Goal: Information Seeking & Learning: Learn about a topic

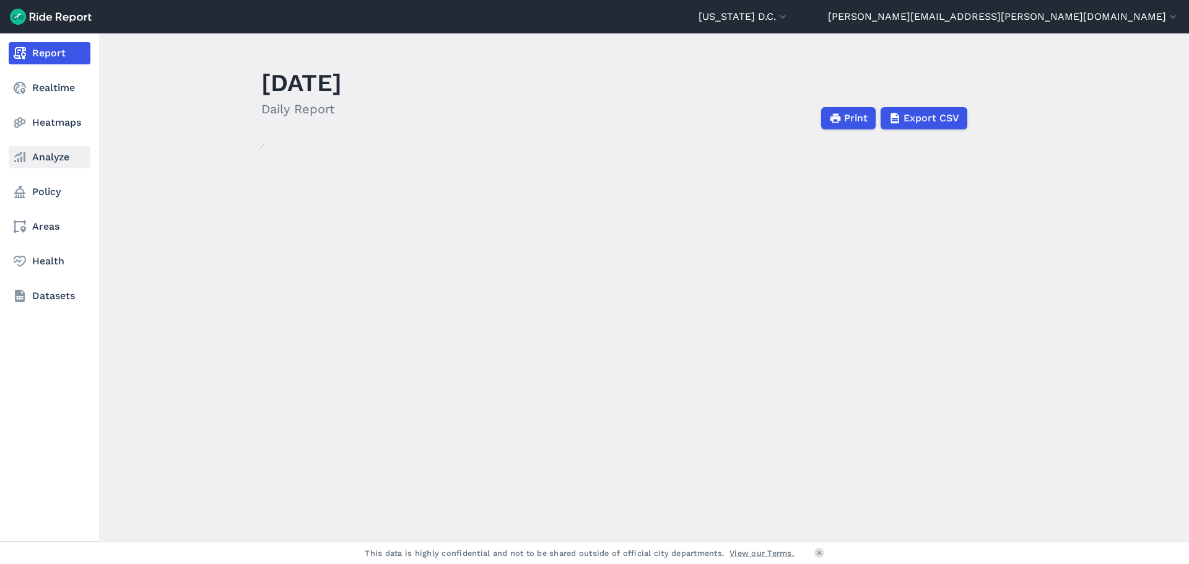
click at [38, 159] on link "Analyze" at bounding box center [50, 157] width 82 height 22
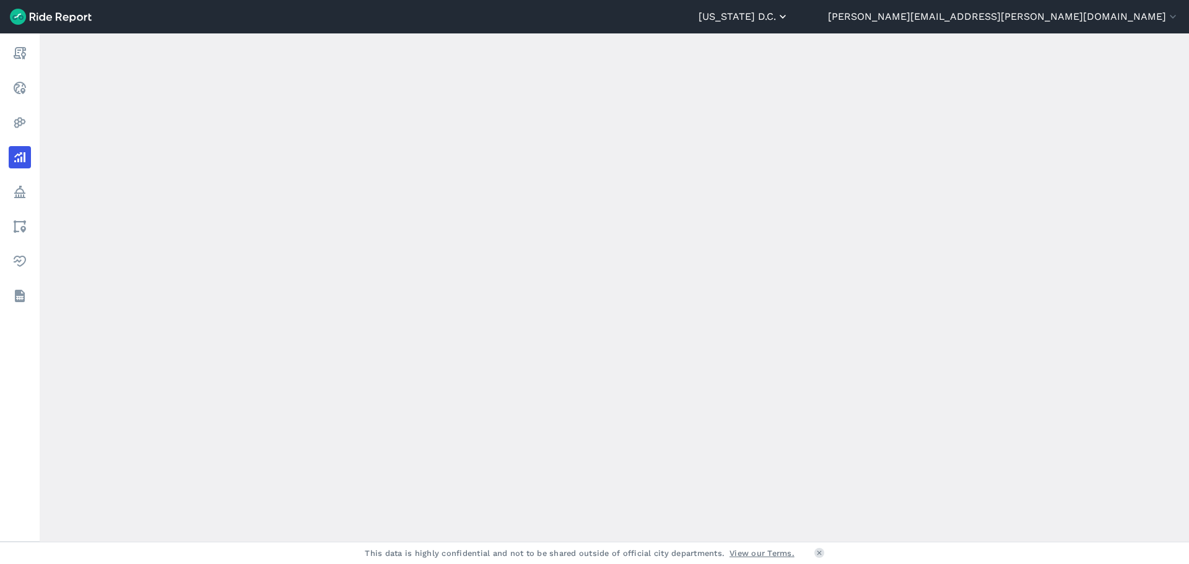
click at [789, 19] on icon "button" at bounding box center [782, 17] width 12 height 12
click at [1017, 19] on div at bounding box center [594, 282] width 1189 height 564
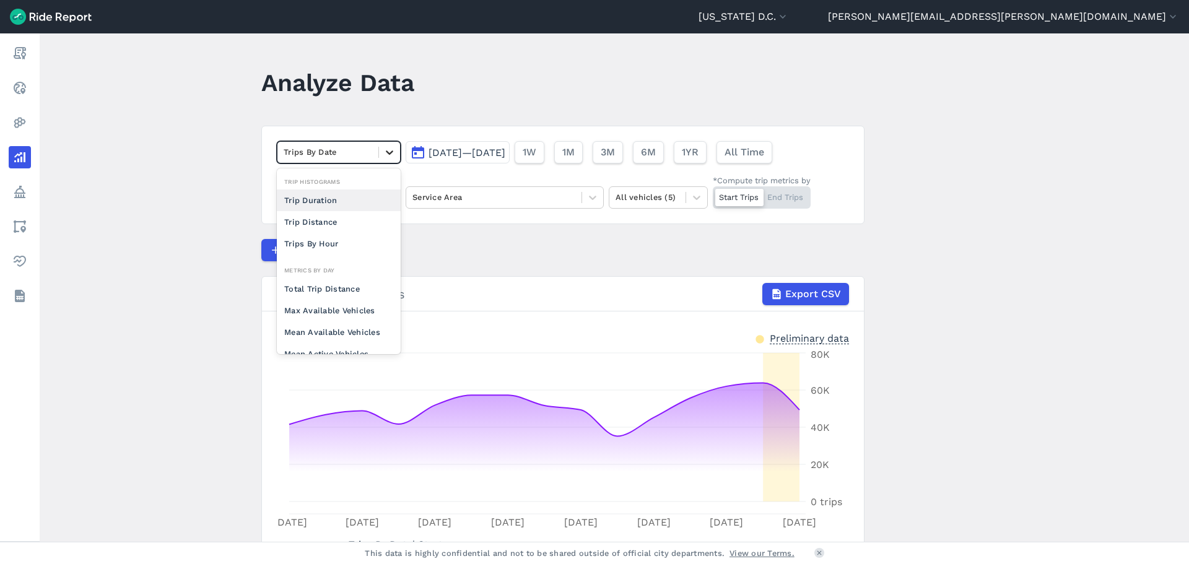
click at [392, 154] on icon at bounding box center [389, 152] width 12 height 12
click at [391, 150] on icon at bounding box center [389, 152] width 12 height 12
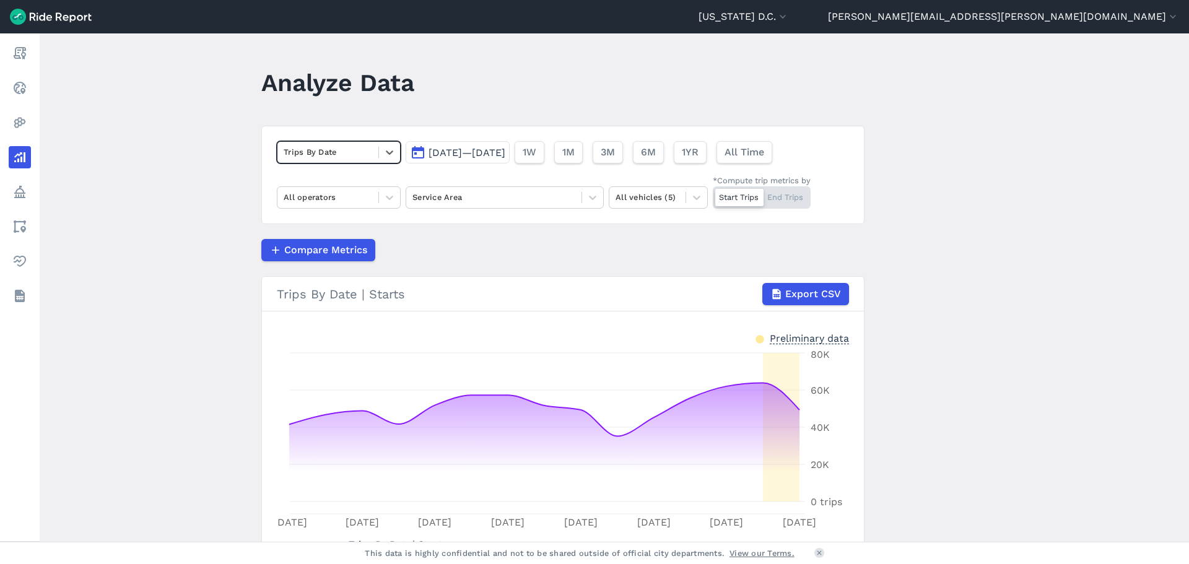
click at [505, 153] on span "[DATE]—[DATE]" at bounding box center [466, 153] width 77 height 12
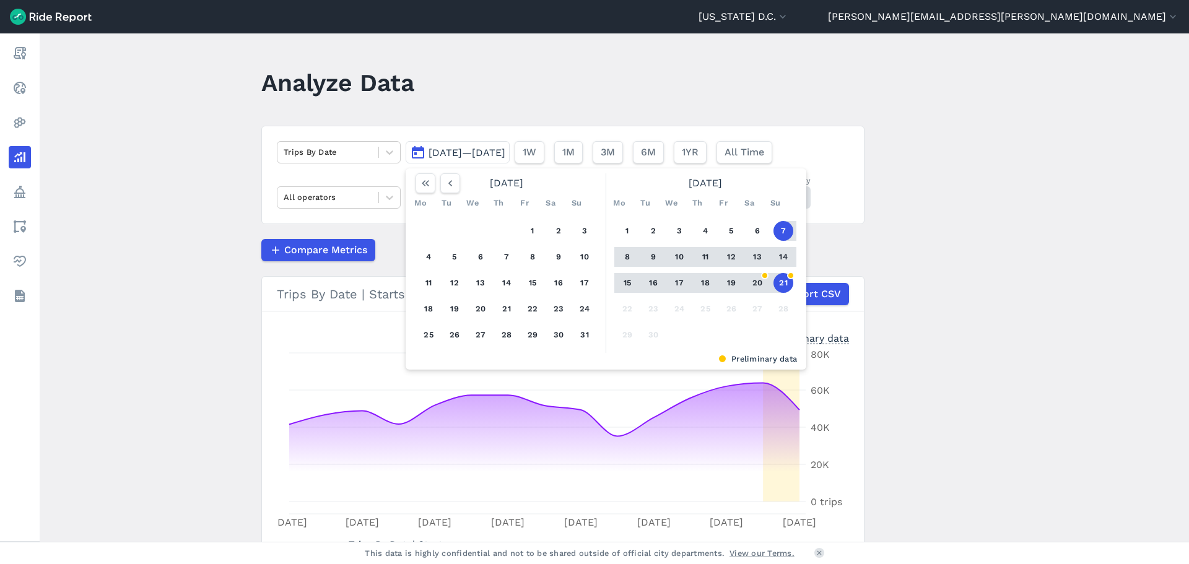
click at [437, 156] on span "[DATE]—[DATE]" at bounding box center [466, 153] width 77 height 12
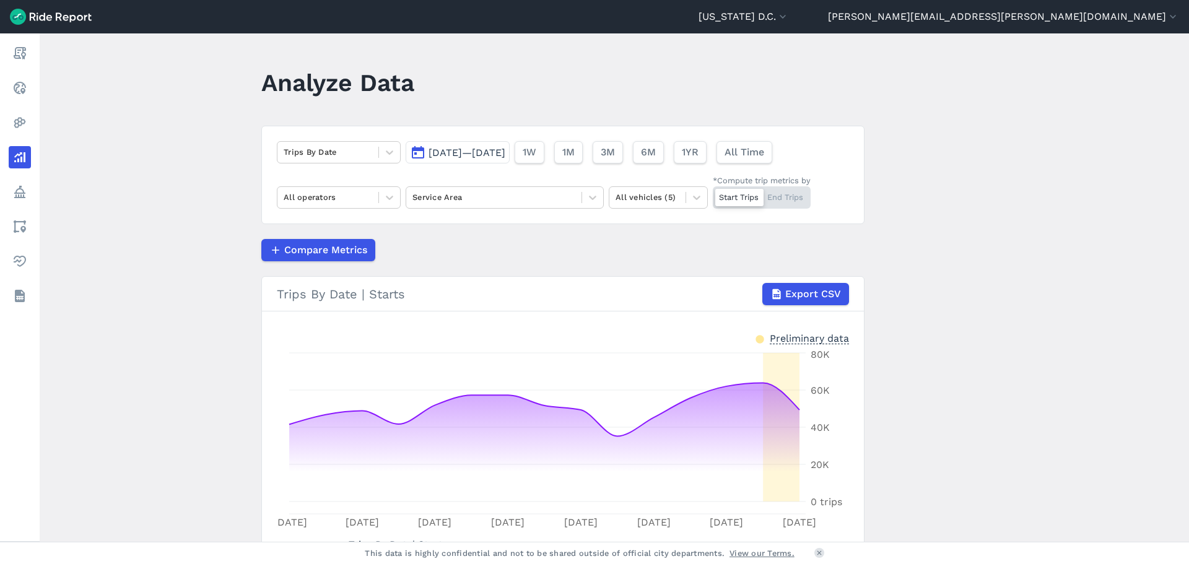
click at [440, 150] on span "[DATE]—[DATE]" at bounding box center [466, 153] width 77 height 12
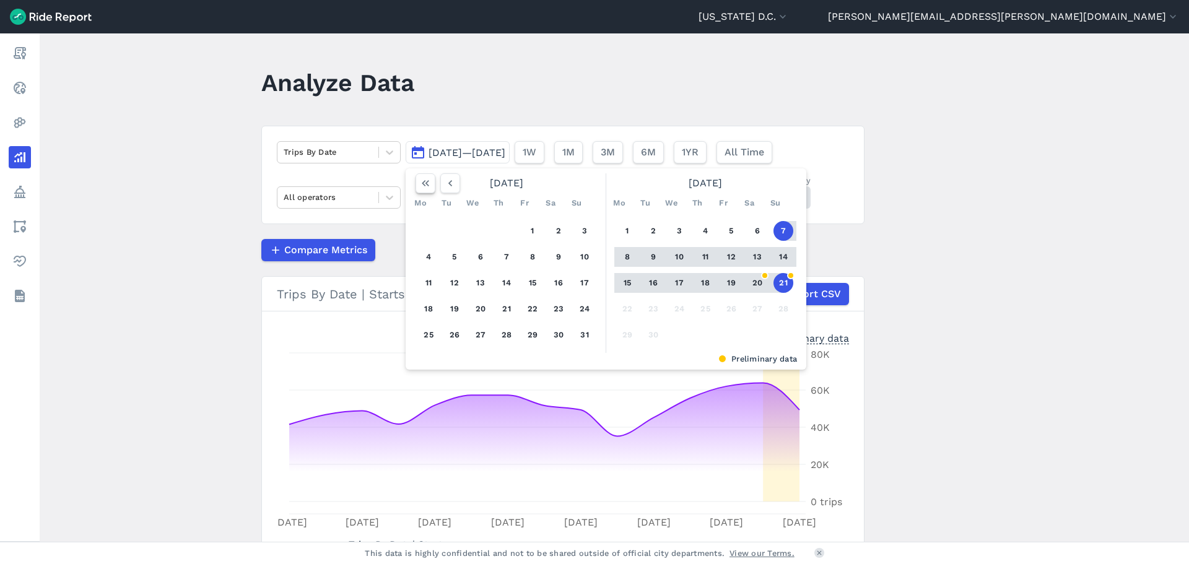
click at [427, 185] on icon "button" at bounding box center [425, 183] width 12 height 12
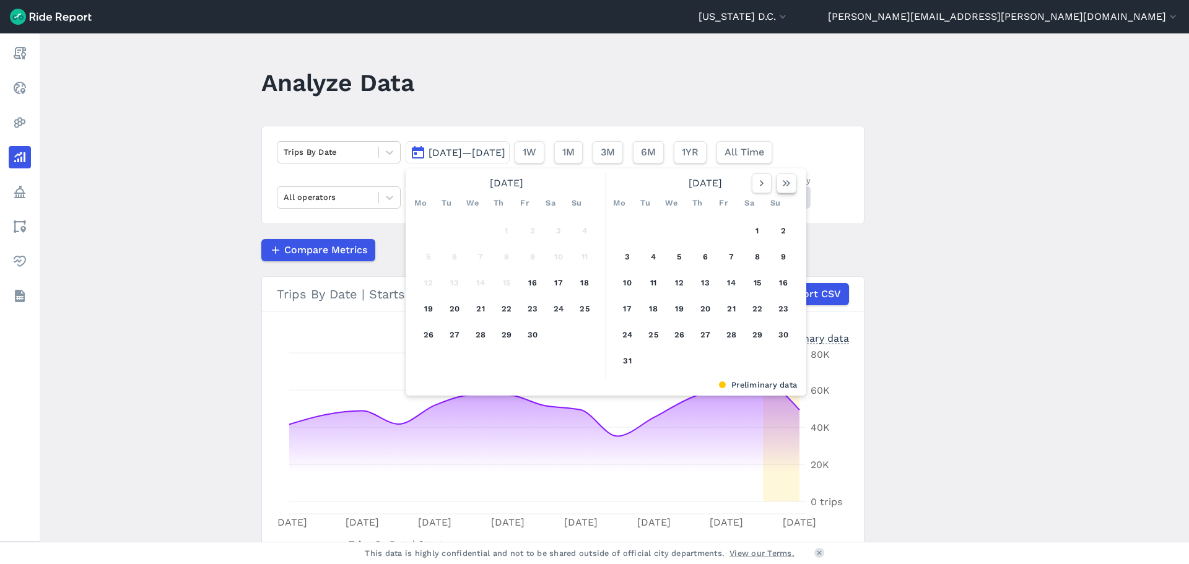
click at [785, 184] on icon "button" at bounding box center [786, 183] width 12 height 12
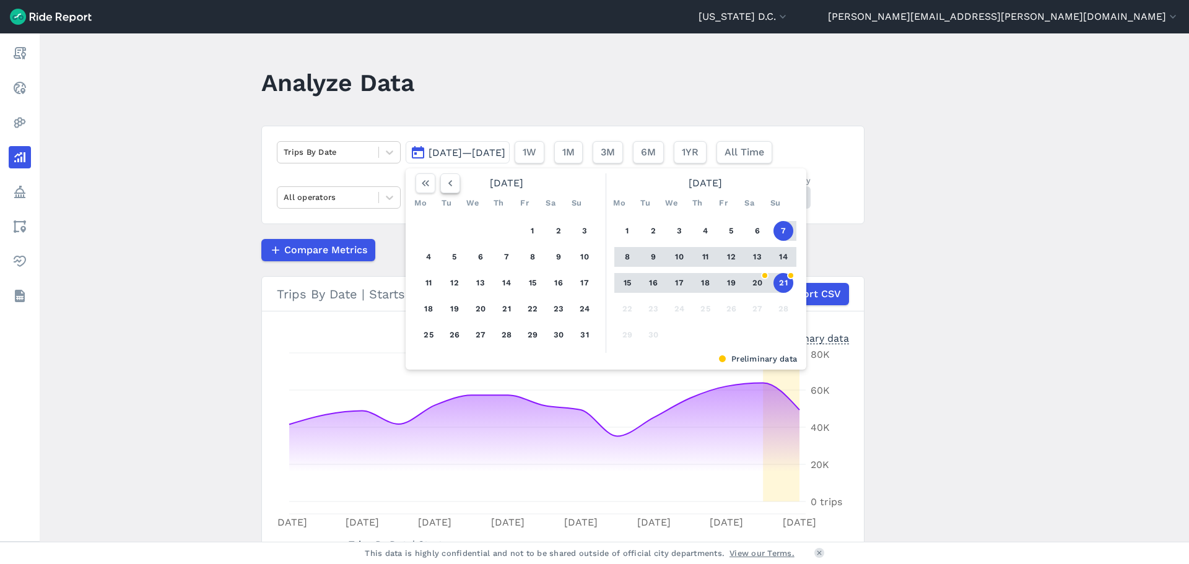
click at [451, 181] on icon "button" at bounding box center [450, 183] width 12 height 12
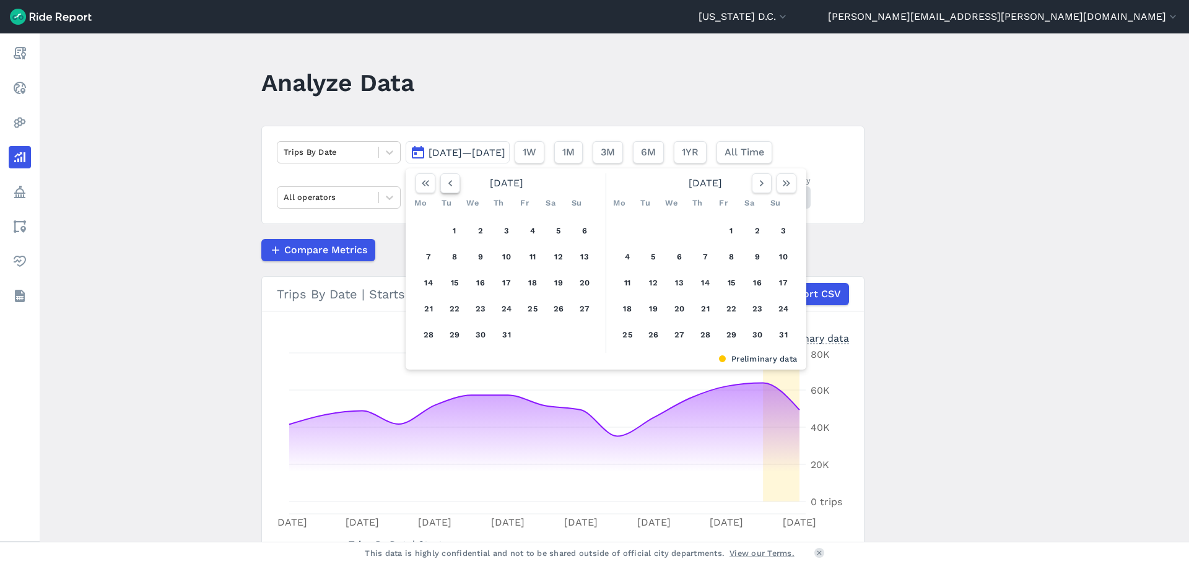
click at [451, 181] on icon "button" at bounding box center [450, 183] width 12 height 12
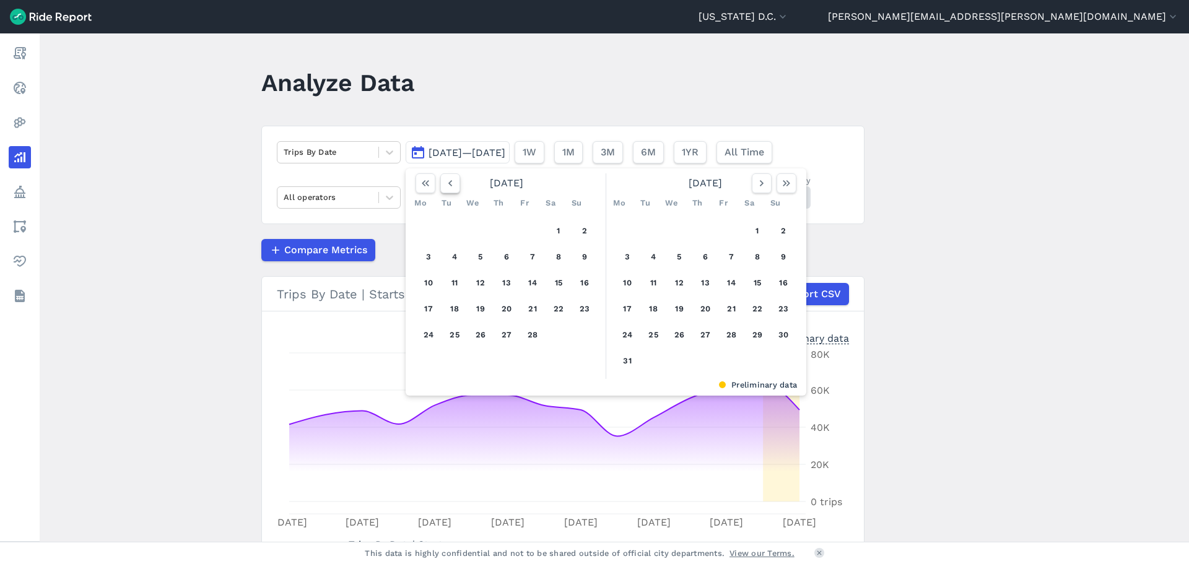
click at [451, 181] on icon "button" at bounding box center [450, 183] width 12 height 12
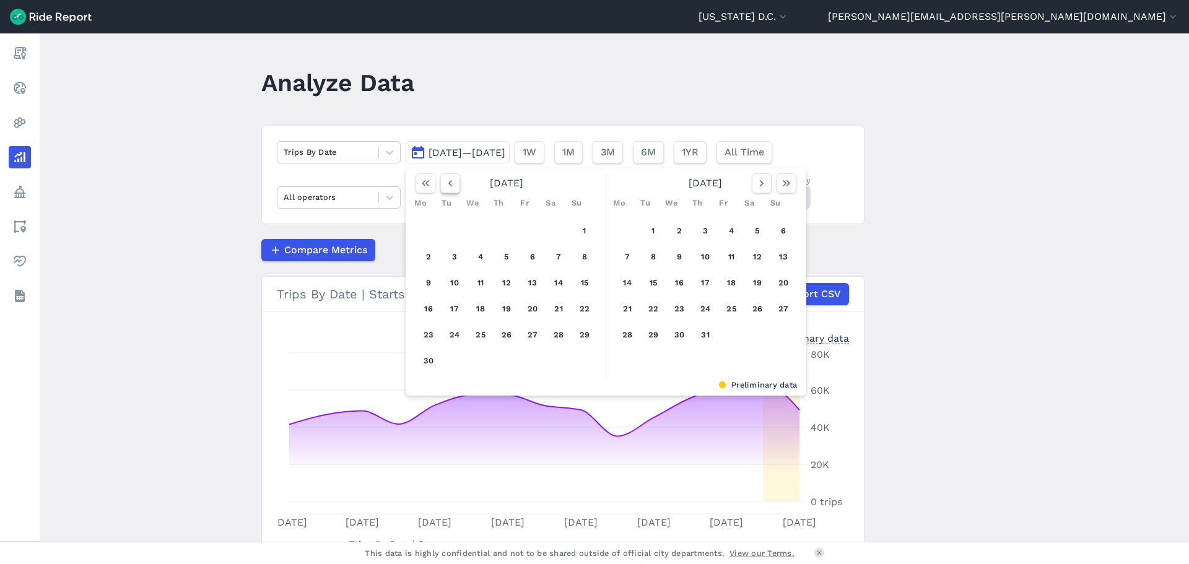
click at [451, 181] on icon "button" at bounding box center [450, 183] width 12 height 12
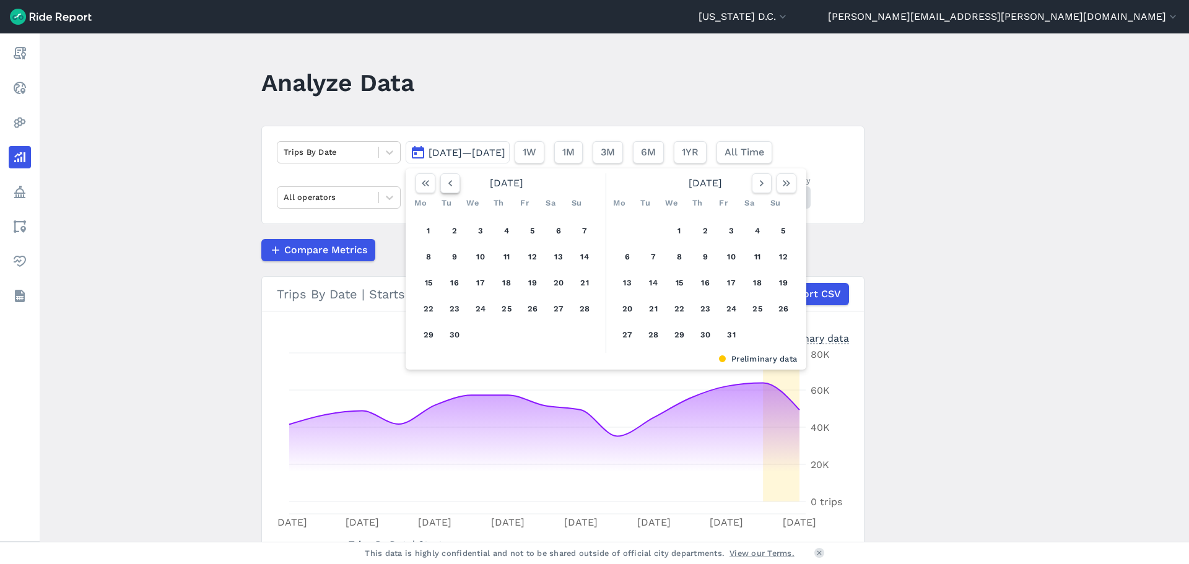
click at [451, 181] on icon "button" at bounding box center [450, 183] width 12 height 12
click at [427, 236] on button "1" at bounding box center [429, 231] width 20 height 20
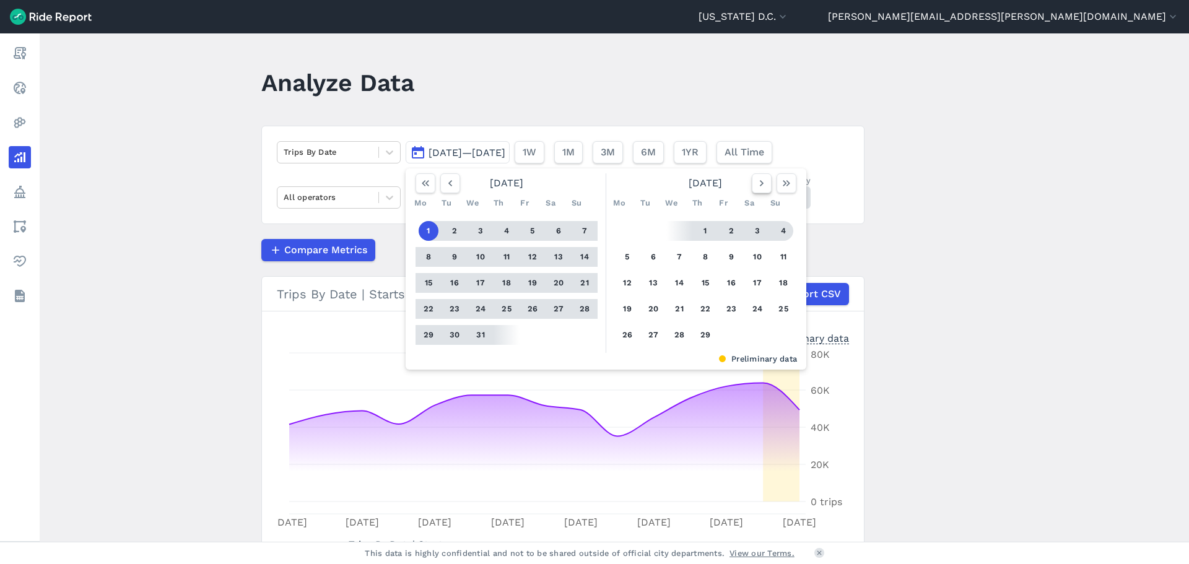
click at [765, 184] on icon "button" at bounding box center [761, 183] width 12 height 12
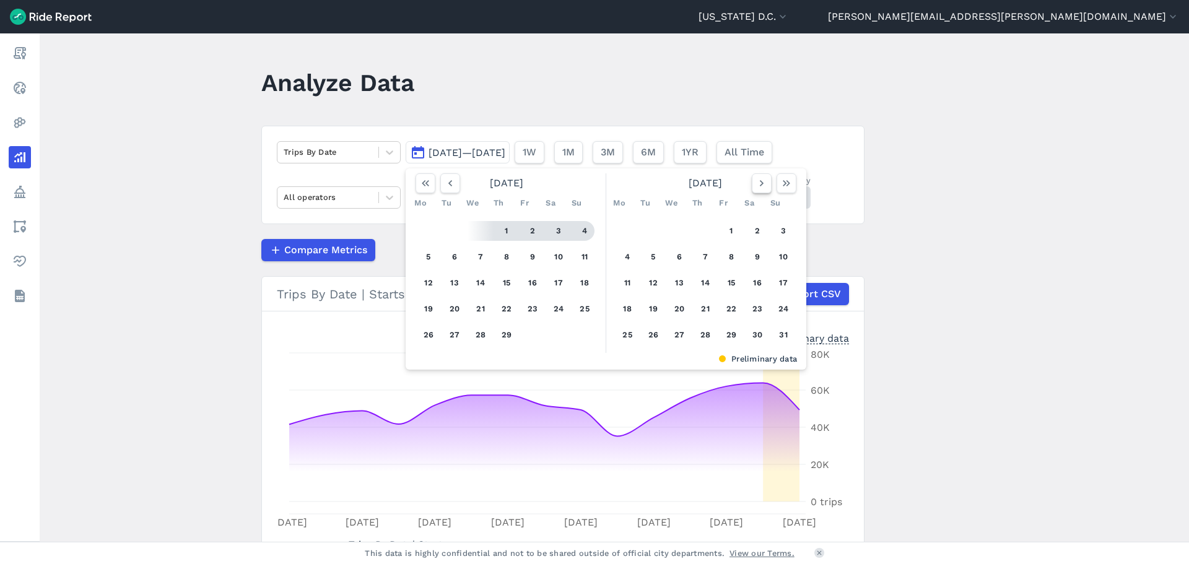
click at [765, 184] on icon "button" at bounding box center [761, 183] width 12 height 12
click at [764, 184] on icon "button" at bounding box center [761, 183] width 12 height 12
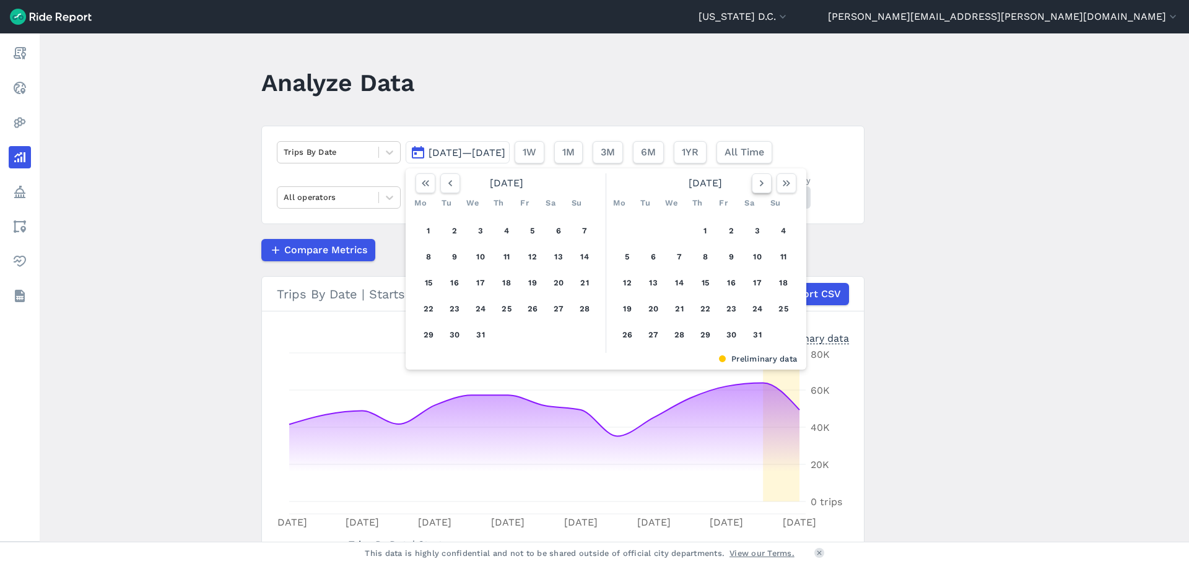
click at [764, 184] on icon "button" at bounding box center [761, 183] width 12 height 12
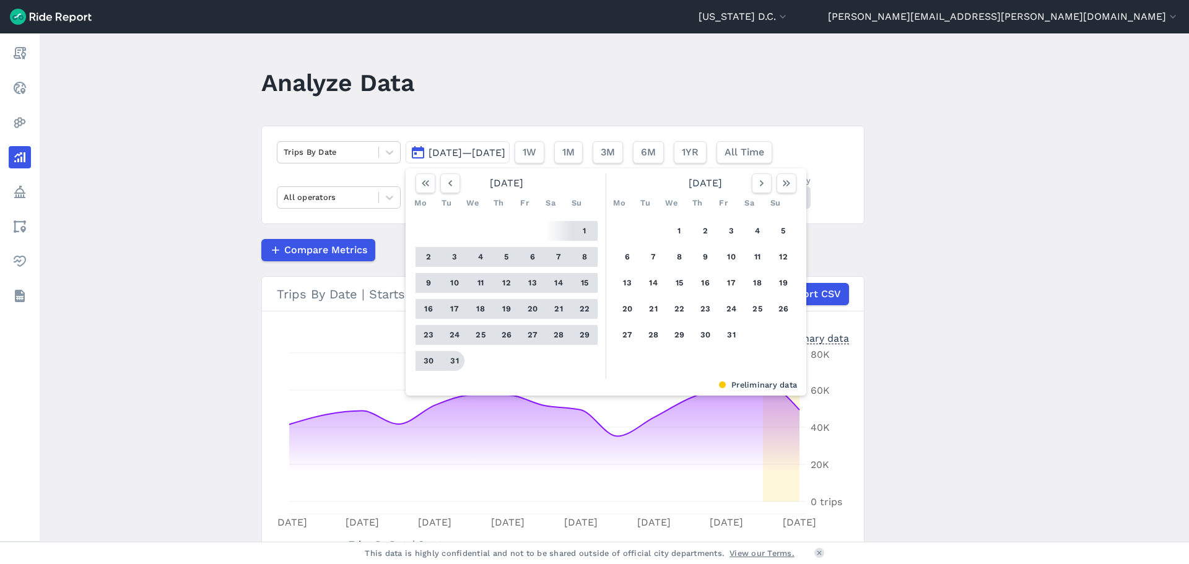
click at [450, 359] on button "31" at bounding box center [455, 361] width 20 height 20
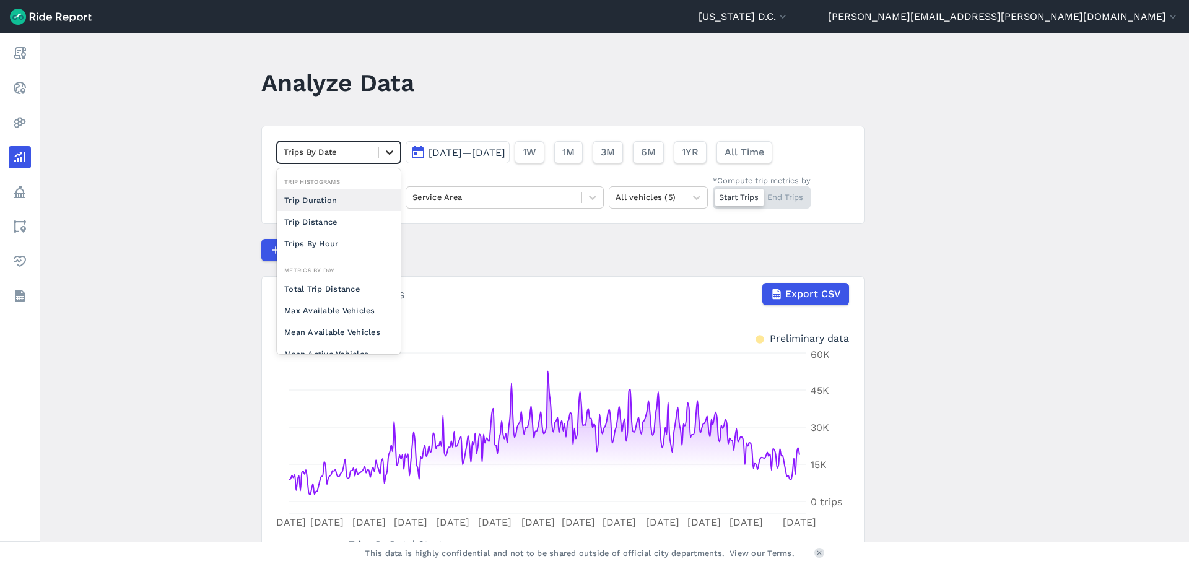
click at [383, 157] on icon at bounding box center [389, 152] width 12 height 12
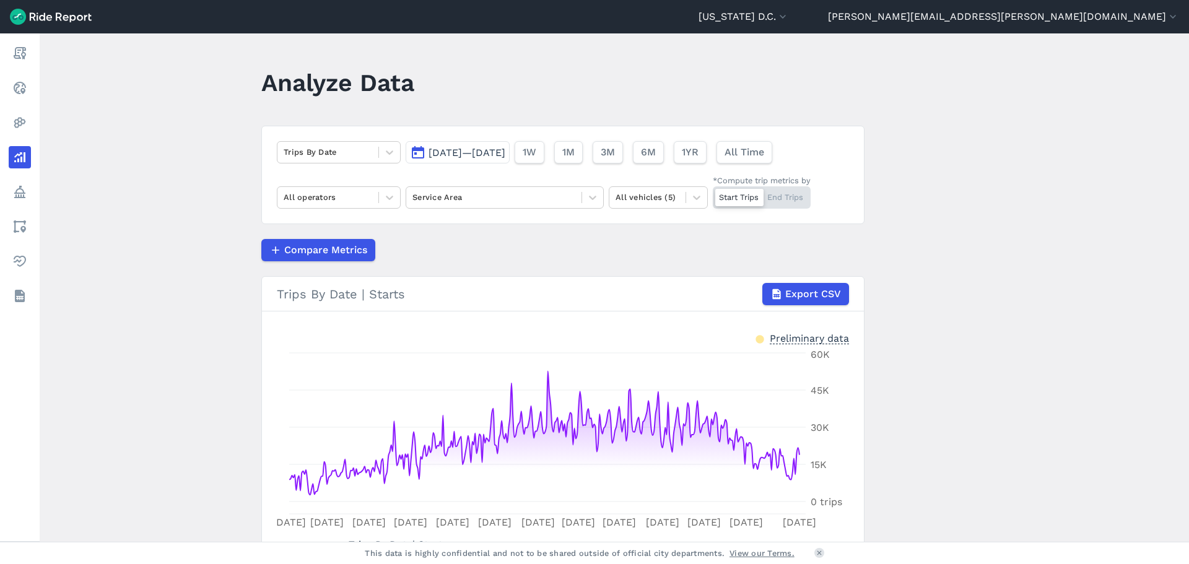
click at [188, 136] on main "Analyze Data Trips By Date [DATE]—[DATE] 1W 1M 3M 6M 1YR All Time All operators…" at bounding box center [614, 287] width 1149 height 508
click at [388, 200] on icon at bounding box center [389, 197] width 12 height 12
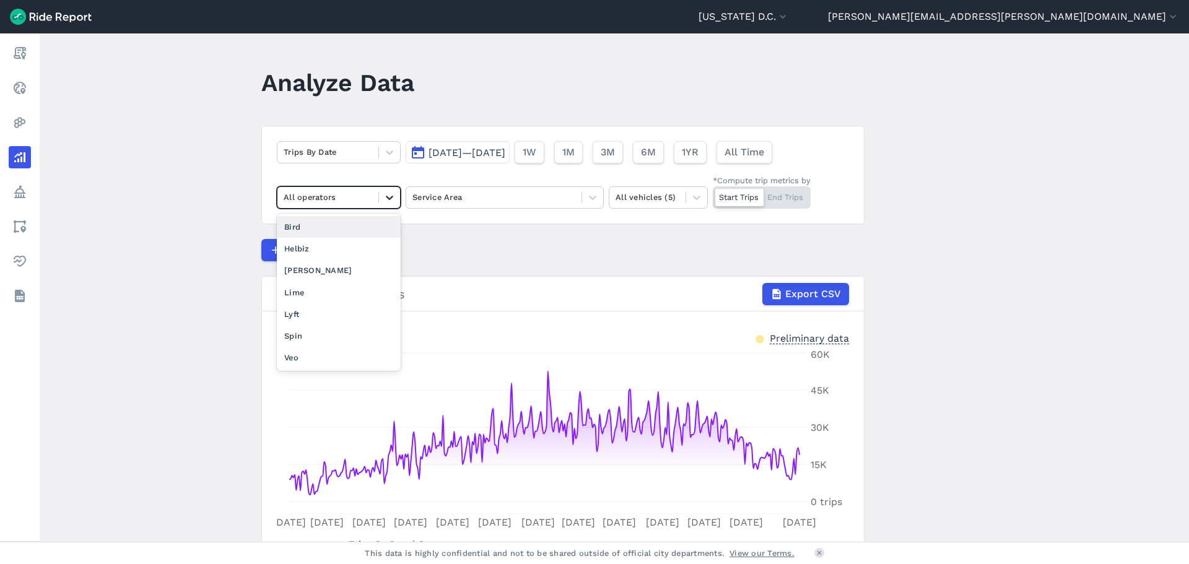
click at [389, 193] on icon at bounding box center [389, 197] width 12 height 12
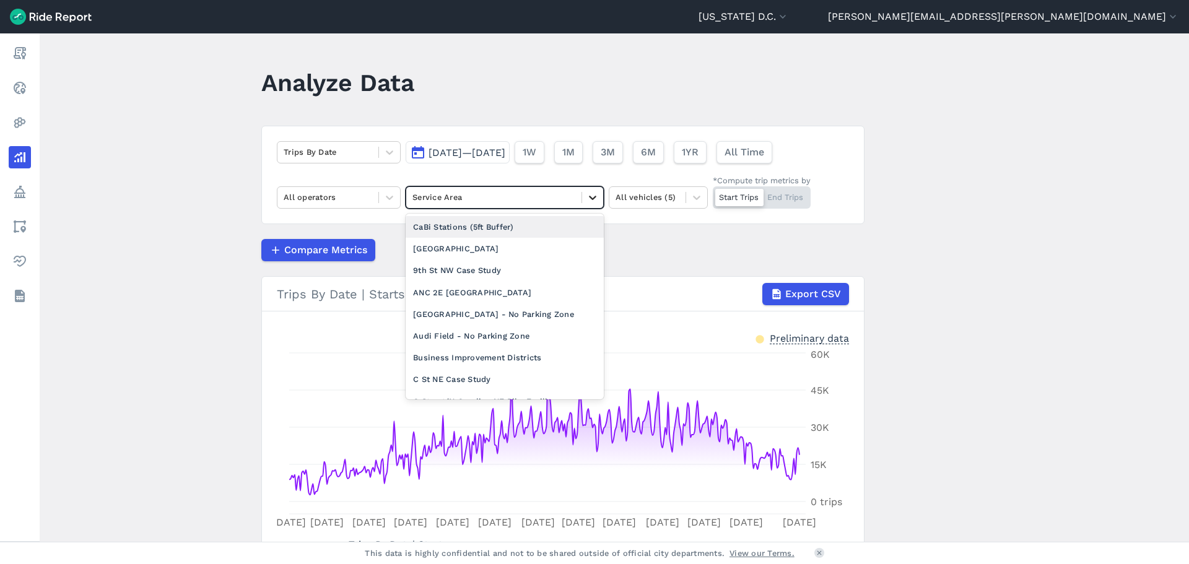
click at [598, 198] on div at bounding box center [592, 197] width 21 height 21
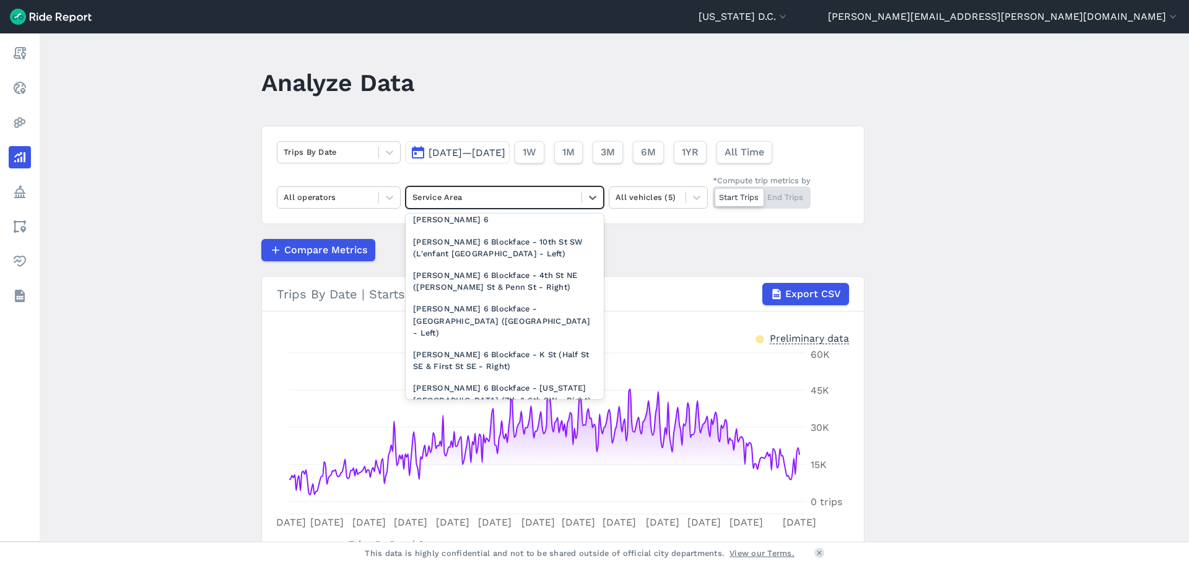
scroll to position [1981, 0]
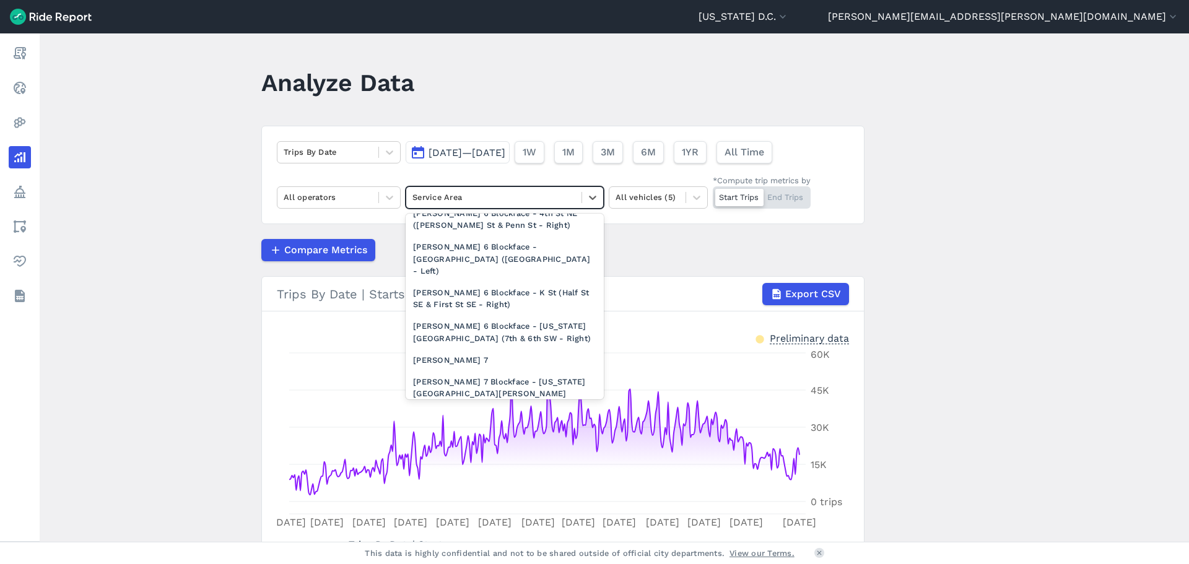
click at [435, 417] on div "[PERSON_NAME] 8" at bounding box center [505, 428] width 198 height 22
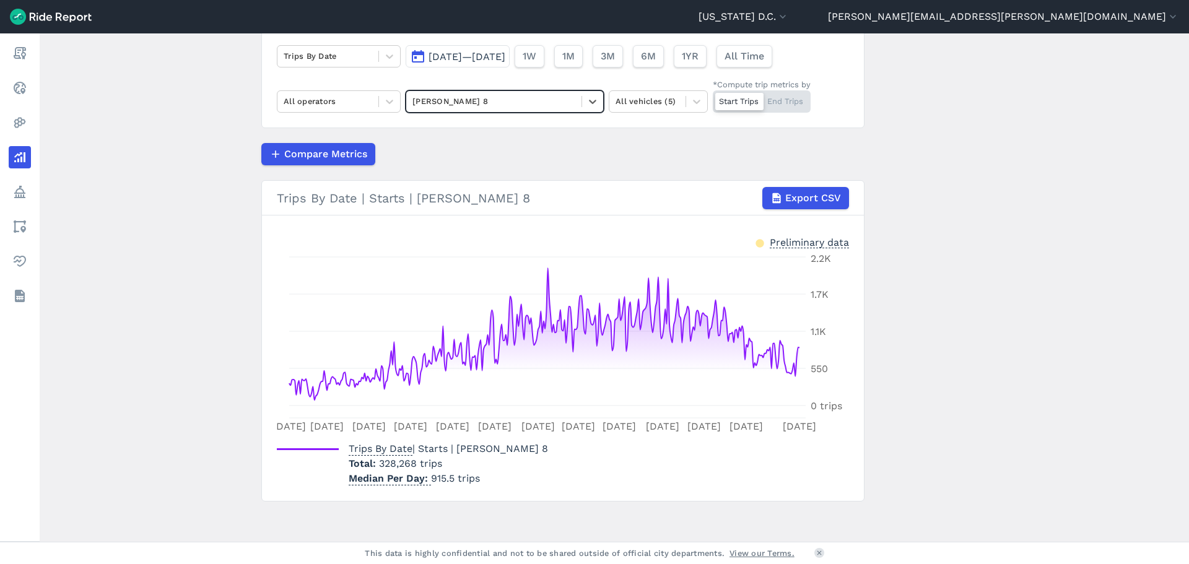
scroll to position [100, 0]
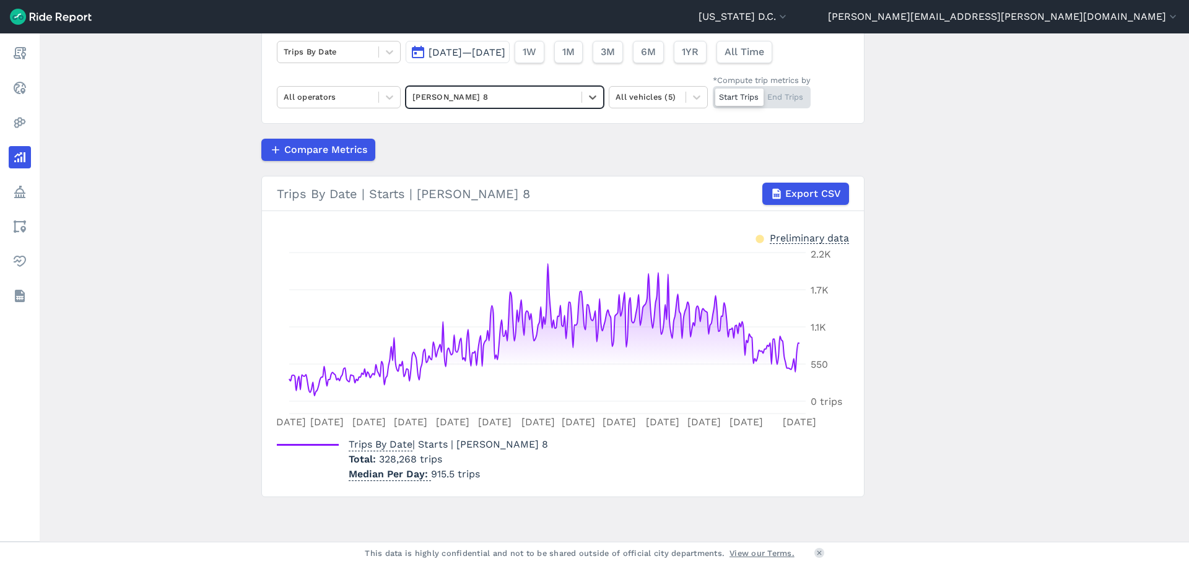
click at [175, 321] on main "Analyze Data Trips By Date [DATE]—[DATE] 1W 1M 3M 6M 1YR All Time All operators…" at bounding box center [614, 287] width 1149 height 508
click at [797, 92] on div "Start Trips End Trips" at bounding box center [762, 97] width 98 height 22
click at [713, 92] on input "*Compute trip metrics by Start Trips End Trips" at bounding box center [713, 90] width 0 height 8
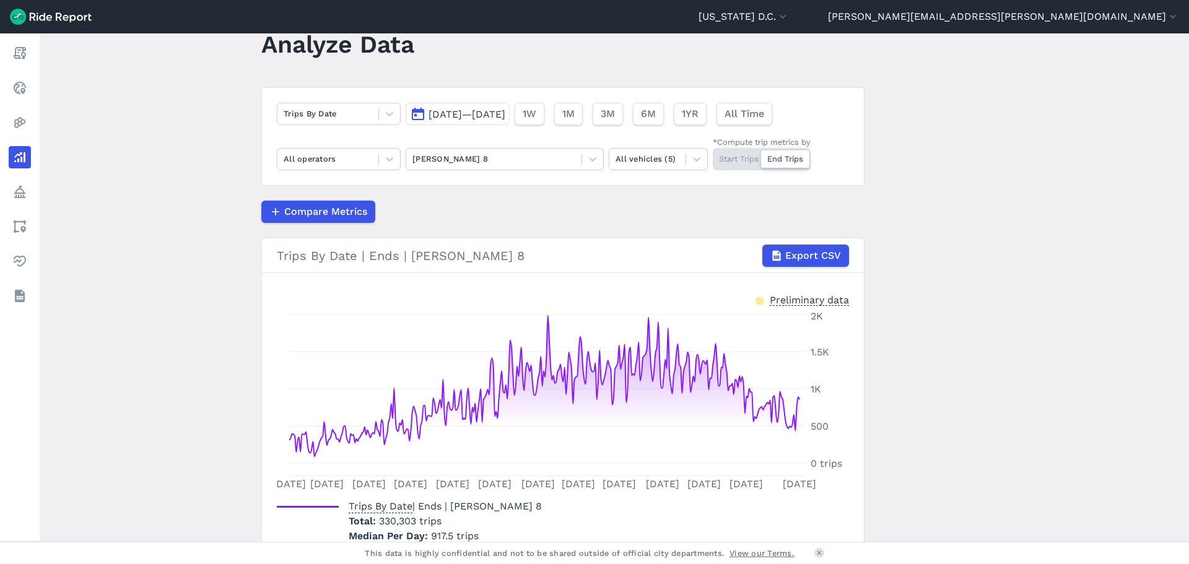
scroll to position [100, 0]
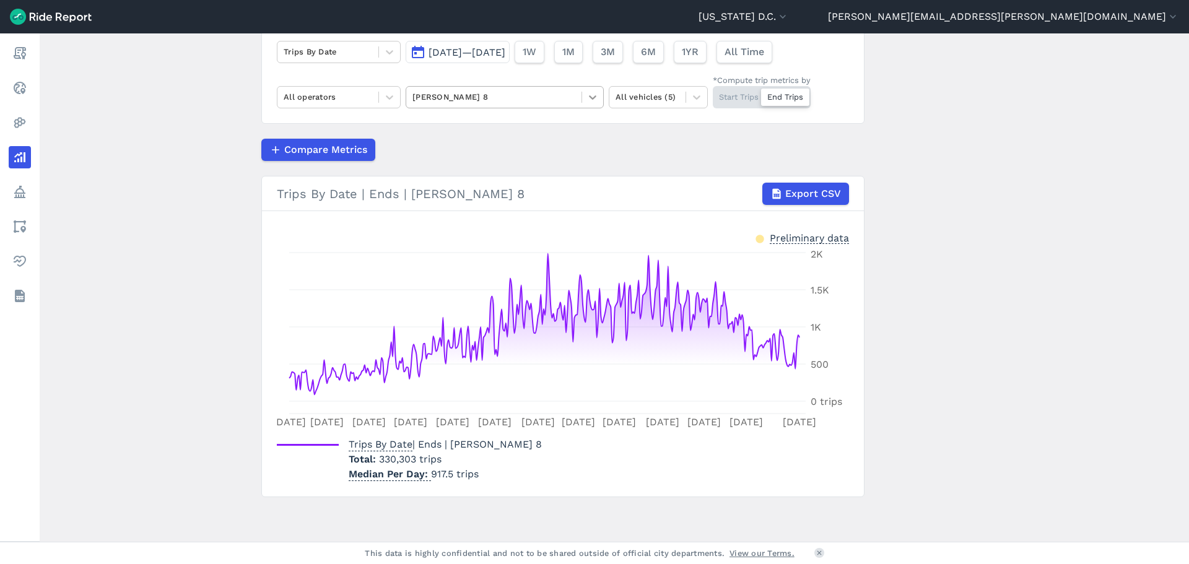
click at [598, 93] on div at bounding box center [592, 97] width 21 height 21
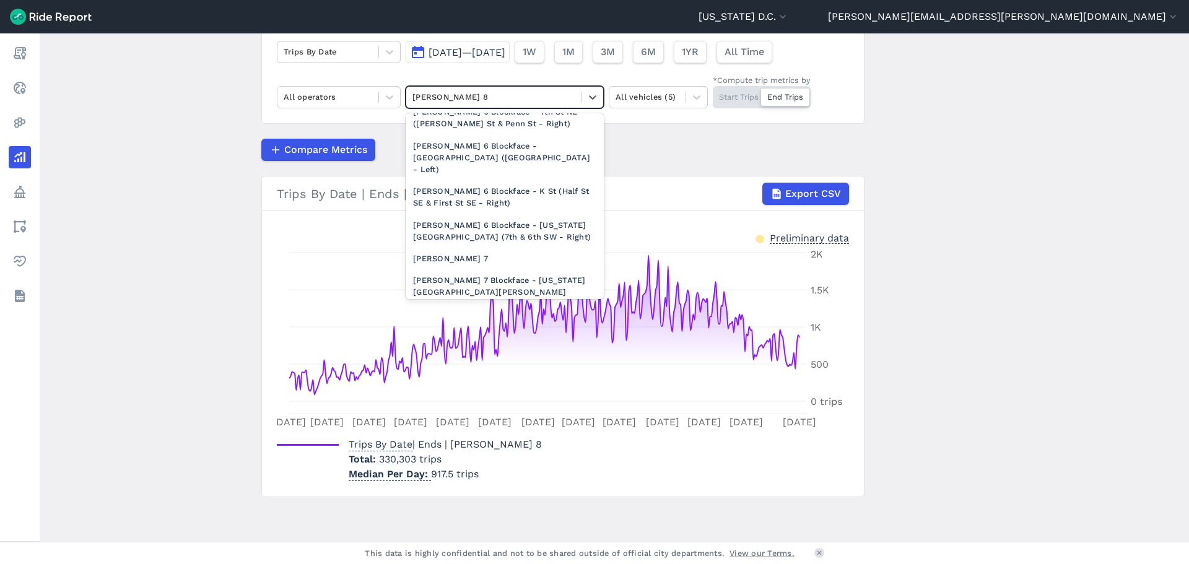
scroll to position [2014, 0]
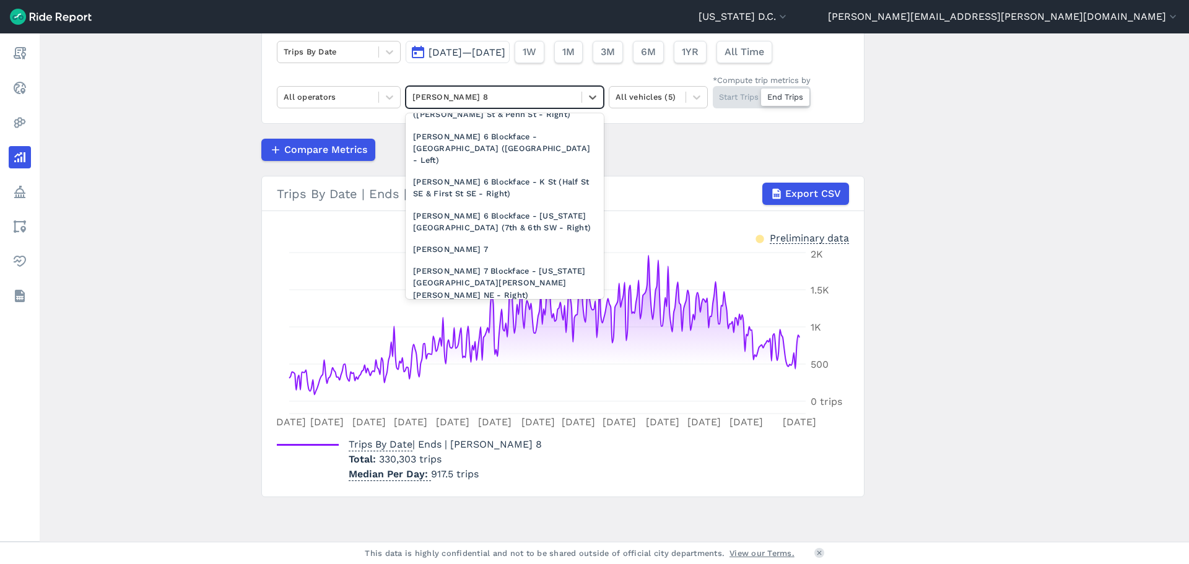
click at [508, 361] on div "[US_STATE] DC City Limits" at bounding box center [505, 372] width 198 height 22
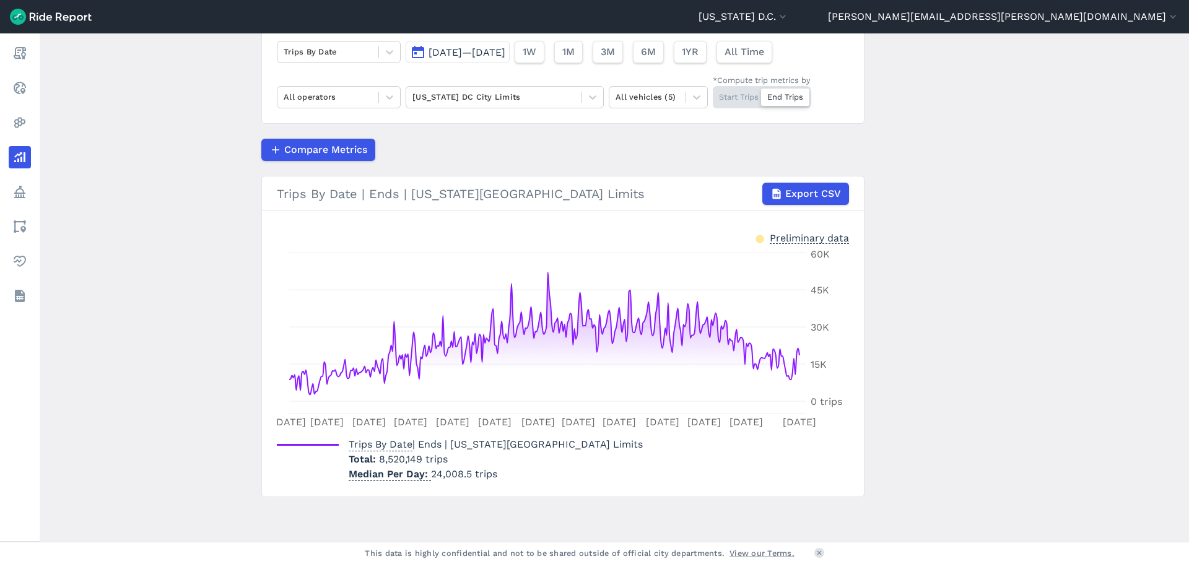
click at [745, 95] on div "Start Trips End Trips" at bounding box center [762, 97] width 98 height 22
click at [713, 94] on input "*Compute trip metrics by Start Trips End Trips" at bounding box center [713, 90] width 0 height 8
click at [785, 92] on div "Start Trips End Trips" at bounding box center [762, 97] width 98 height 22
click at [713, 92] on input "*Compute trip metrics by Start Trips End Trips" at bounding box center [713, 90] width 0 height 8
click at [167, 257] on main "Analyze Data Trips By Date [DATE]—[DATE] 1W 1M 3M 6M 1YR All Time All operators…" at bounding box center [614, 287] width 1149 height 508
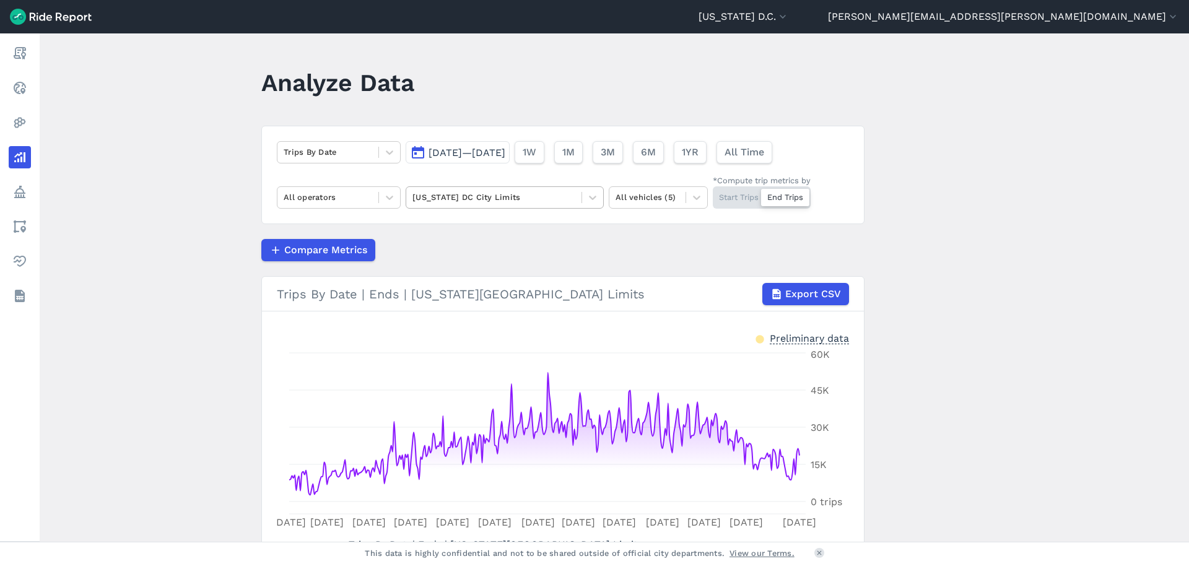
click at [552, 199] on div at bounding box center [493, 197] width 163 height 14
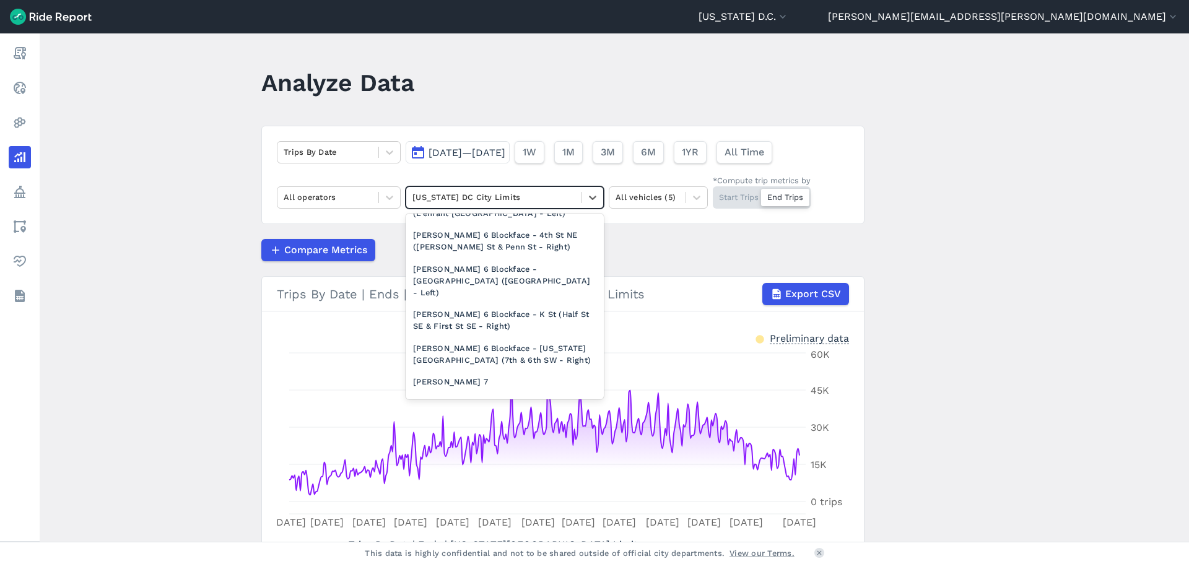
scroll to position [2014, 0]
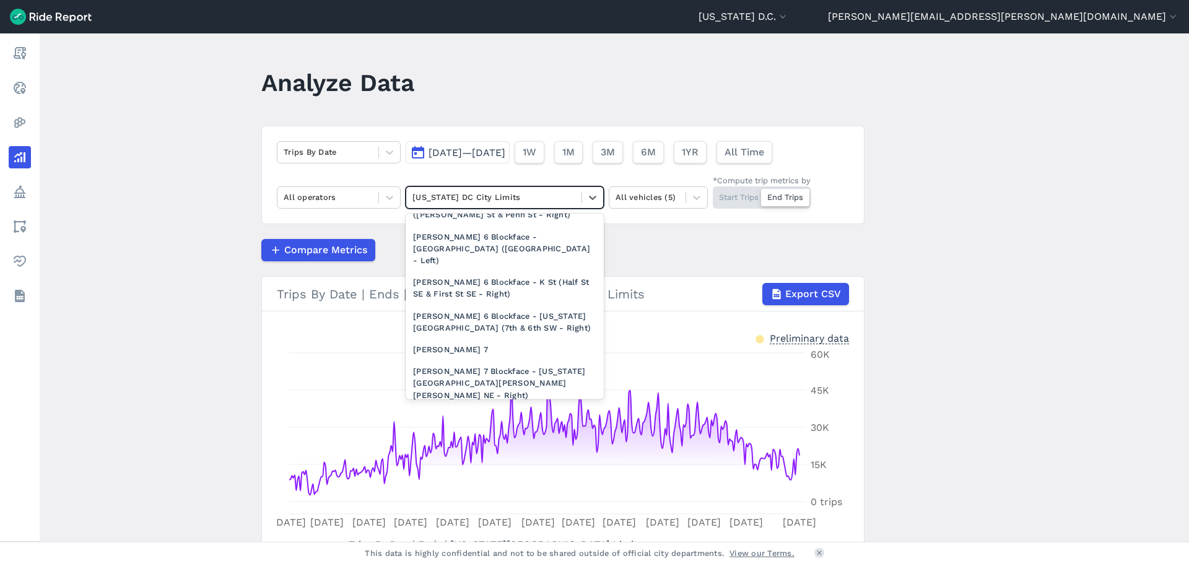
click at [456, 406] on div "[PERSON_NAME] 8" at bounding box center [505, 417] width 198 height 22
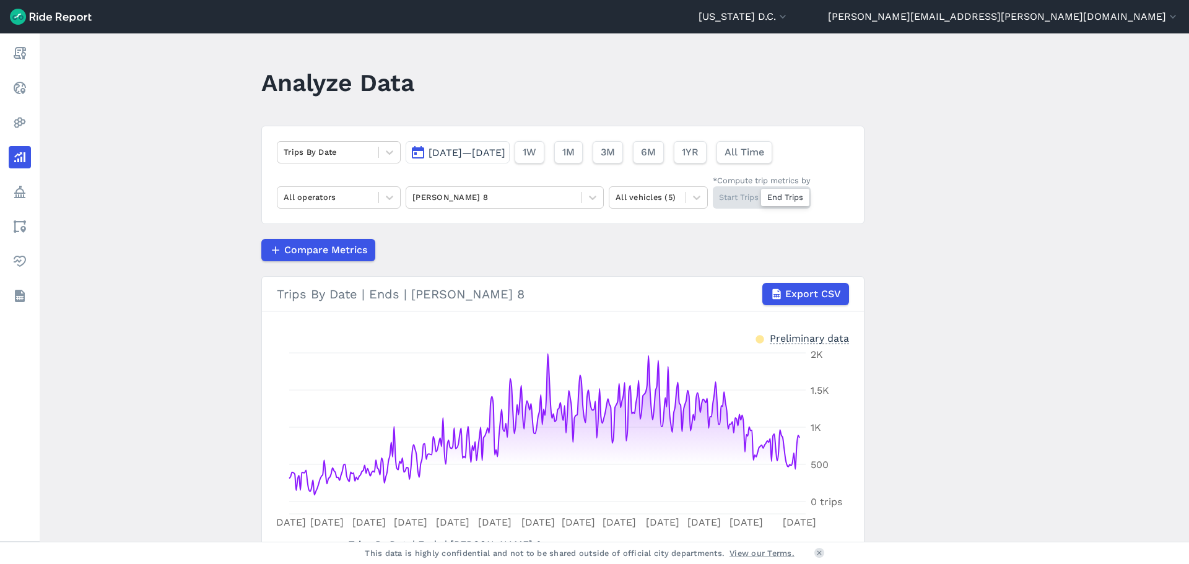
click at [178, 252] on main "Analyze Data Trips By Date [DATE]—[DATE] 1W 1M 3M 6M 1YR All Time All operators…" at bounding box center [614, 287] width 1149 height 508
click at [735, 196] on div "Start Trips End Trips" at bounding box center [762, 197] width 98 height 22
click at [713, 194] on input "*Compute trip metrics by Start Trips End Trips" at bounding box center [713, 190] width 0 height 8
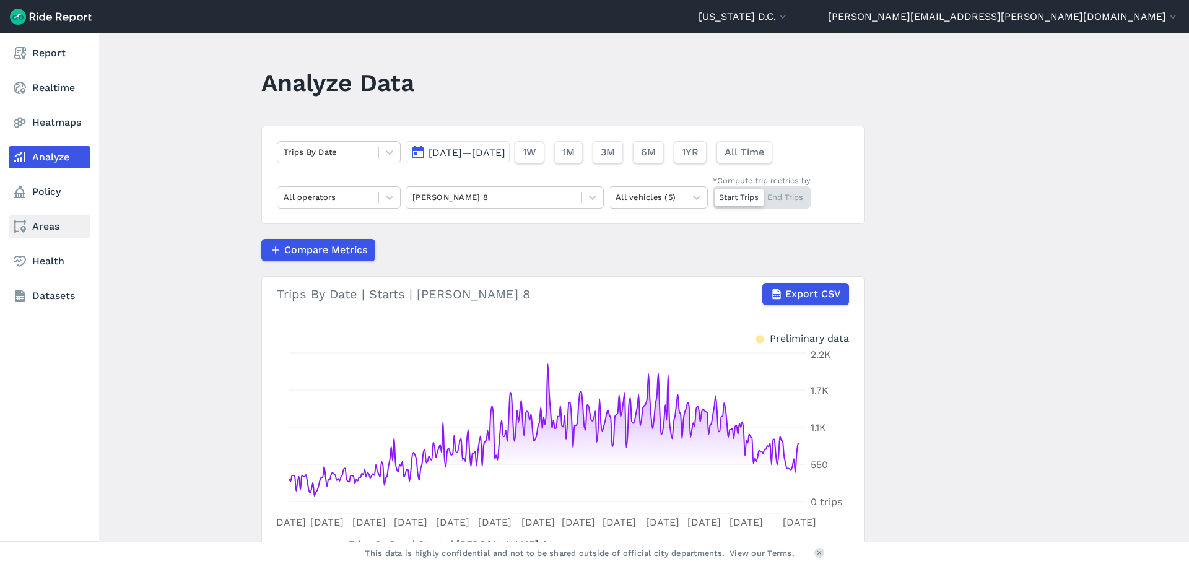
click at [49, 227] on link "Areas" at bounding box center [50, 226] width 82 height 22
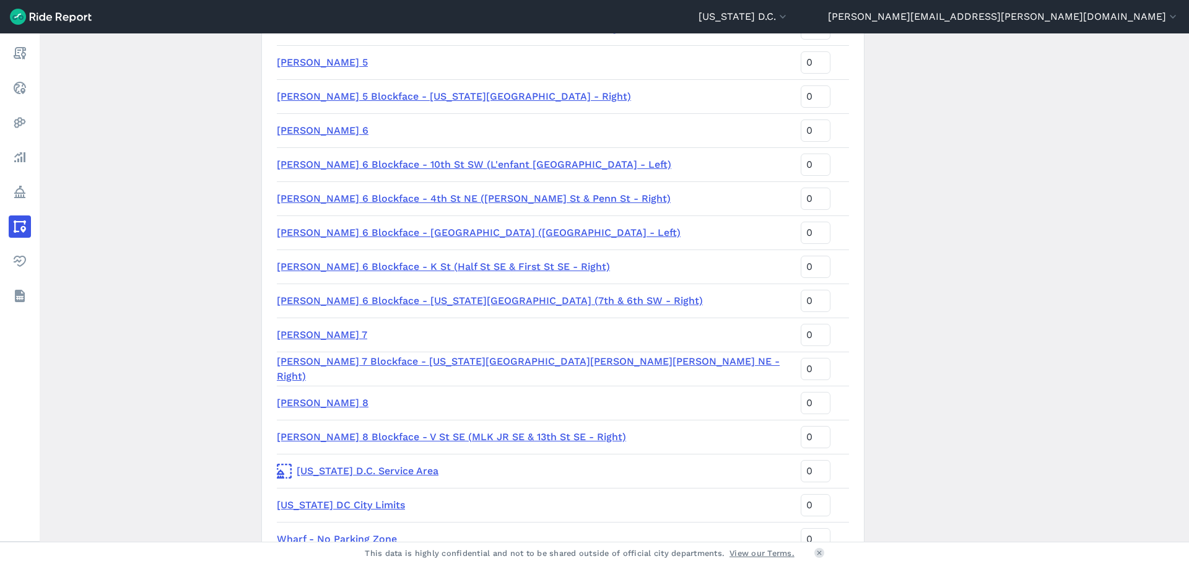
scroll to position [2663, 0]
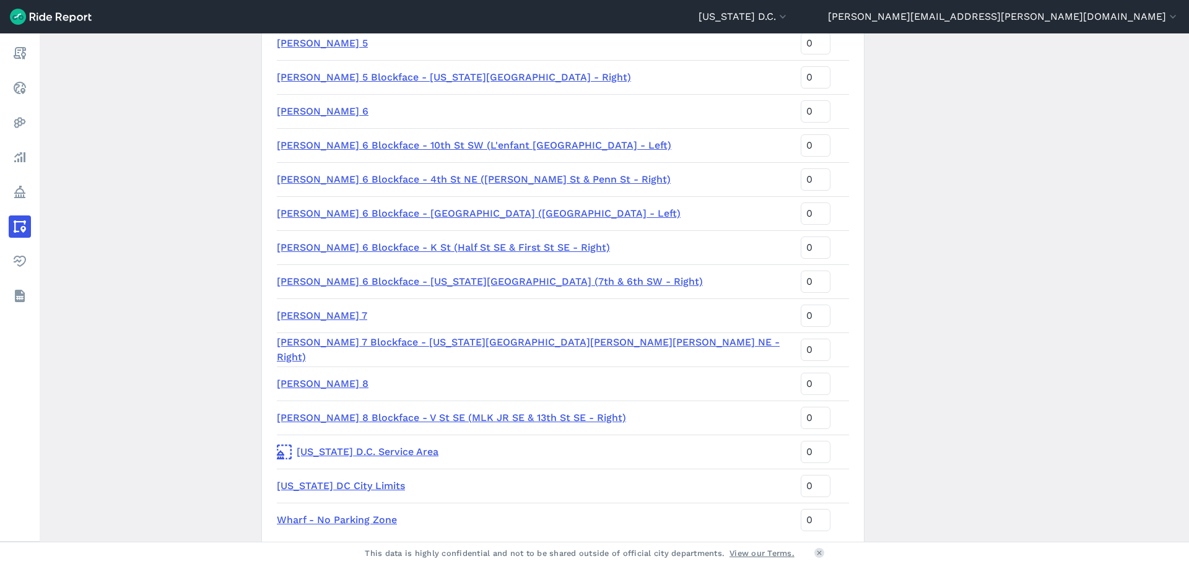
click at [292, 380] on link "[PERSON_NAME] 8" at bounding box center [323, 384] width 92 height 12
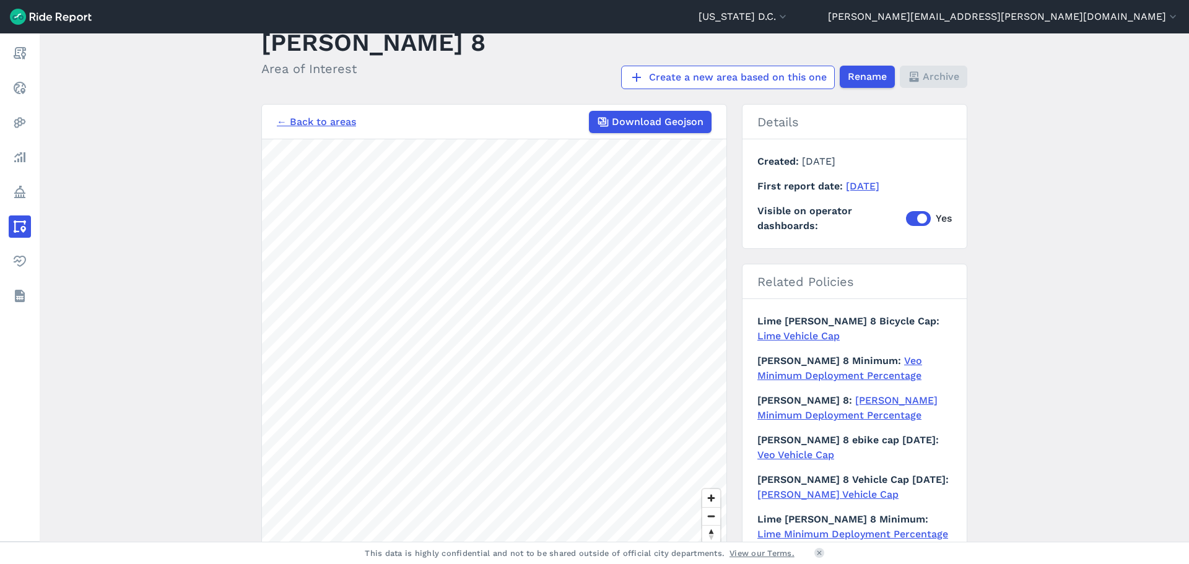
scroll to position [62, 0]
